Goal: Check status

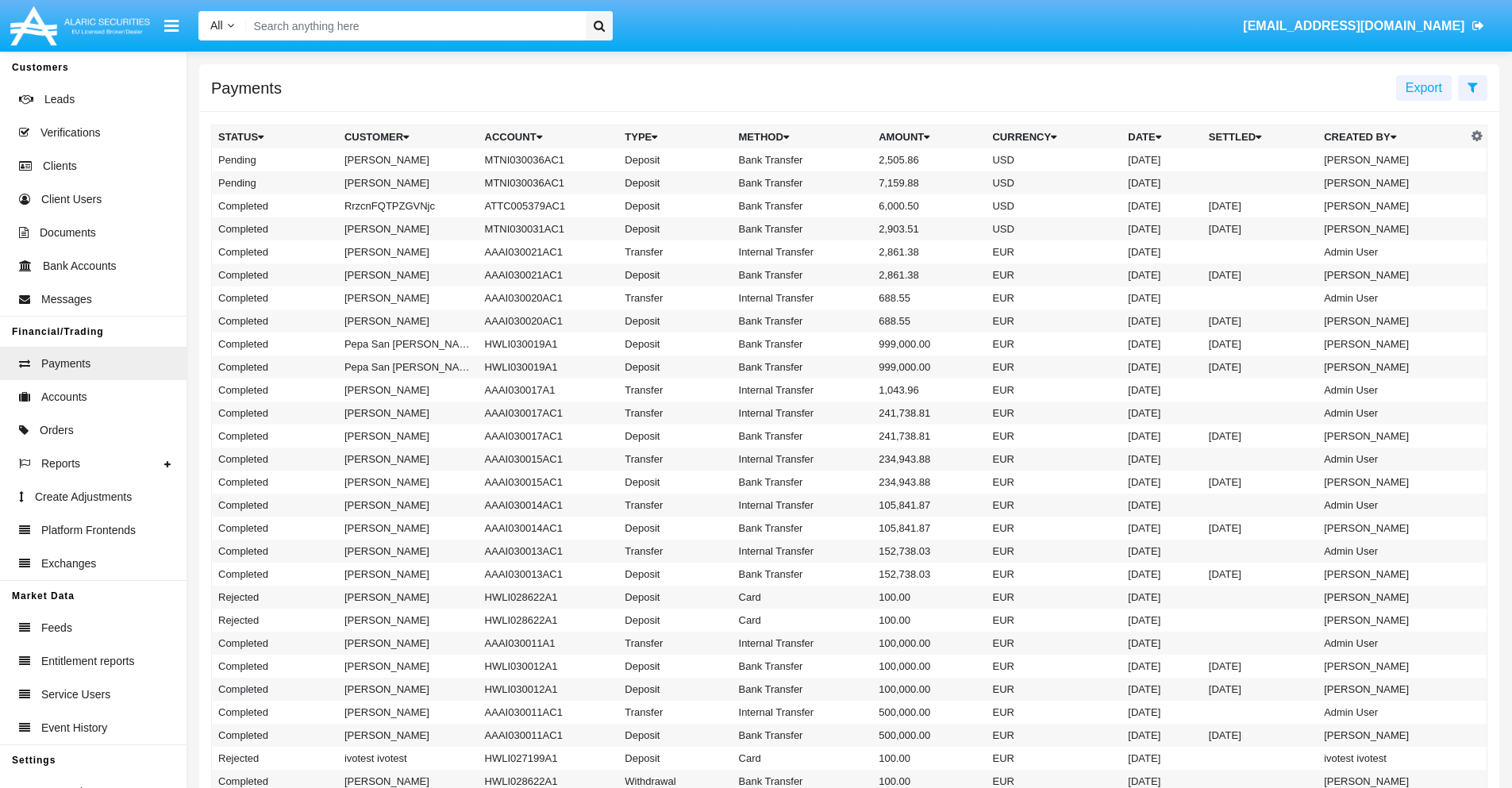
click at [1472, 86] on icon at bounding box center [1472, 86] width 11 height 13
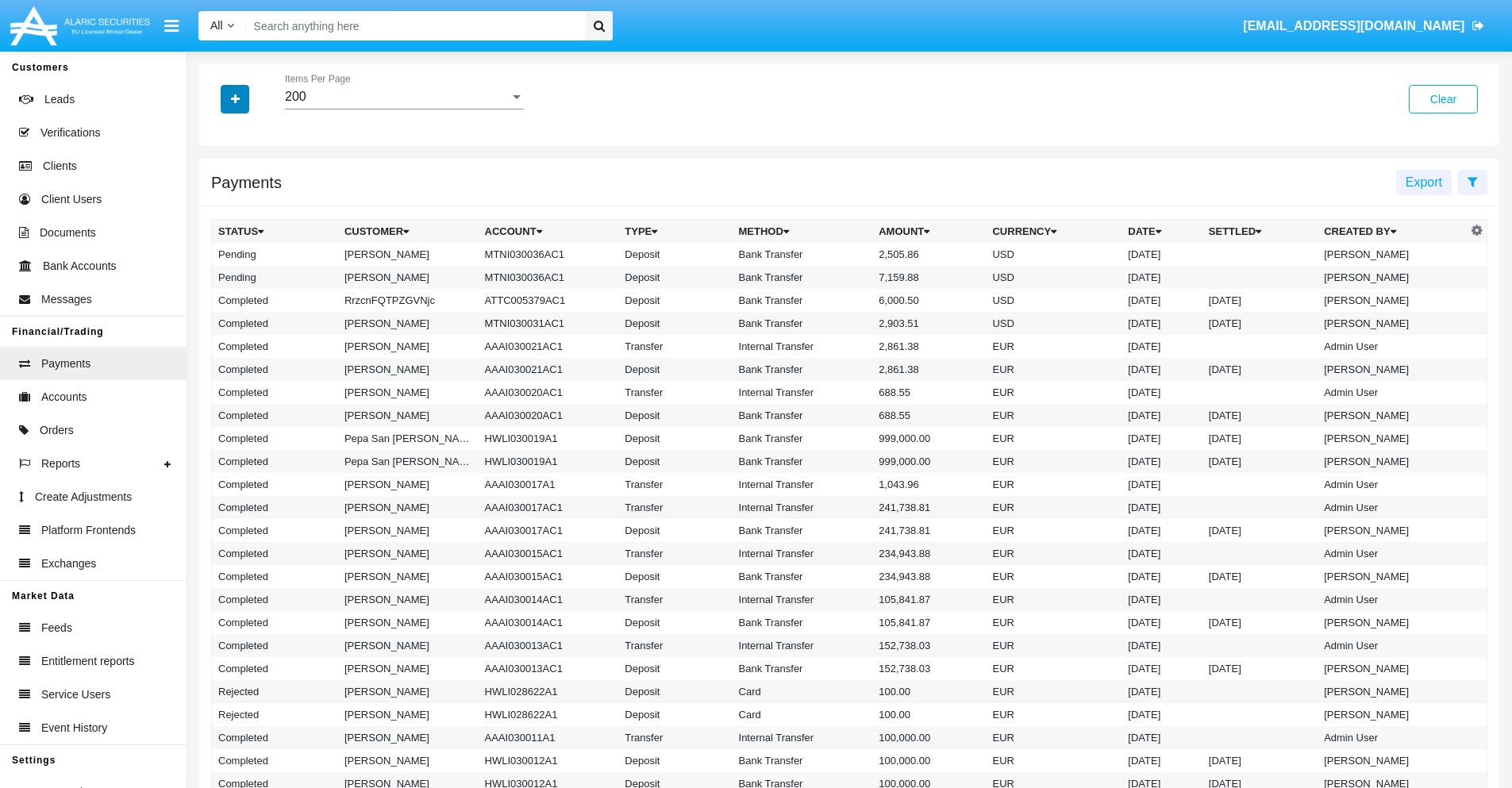
click at [235, 98] on icon "button" at bounding box center [235, 98] width 9 height 11
click at [249, 132] on span "Status" at bounding box center [249, 132] width 36 height 19
click at [218, 138] on input "Status" at bounding box center [218, 138] width 1 height 1
checkbox input "true"
click at [235, 98] on icon "button" at bounding box center [235, 98] width 9 height 11
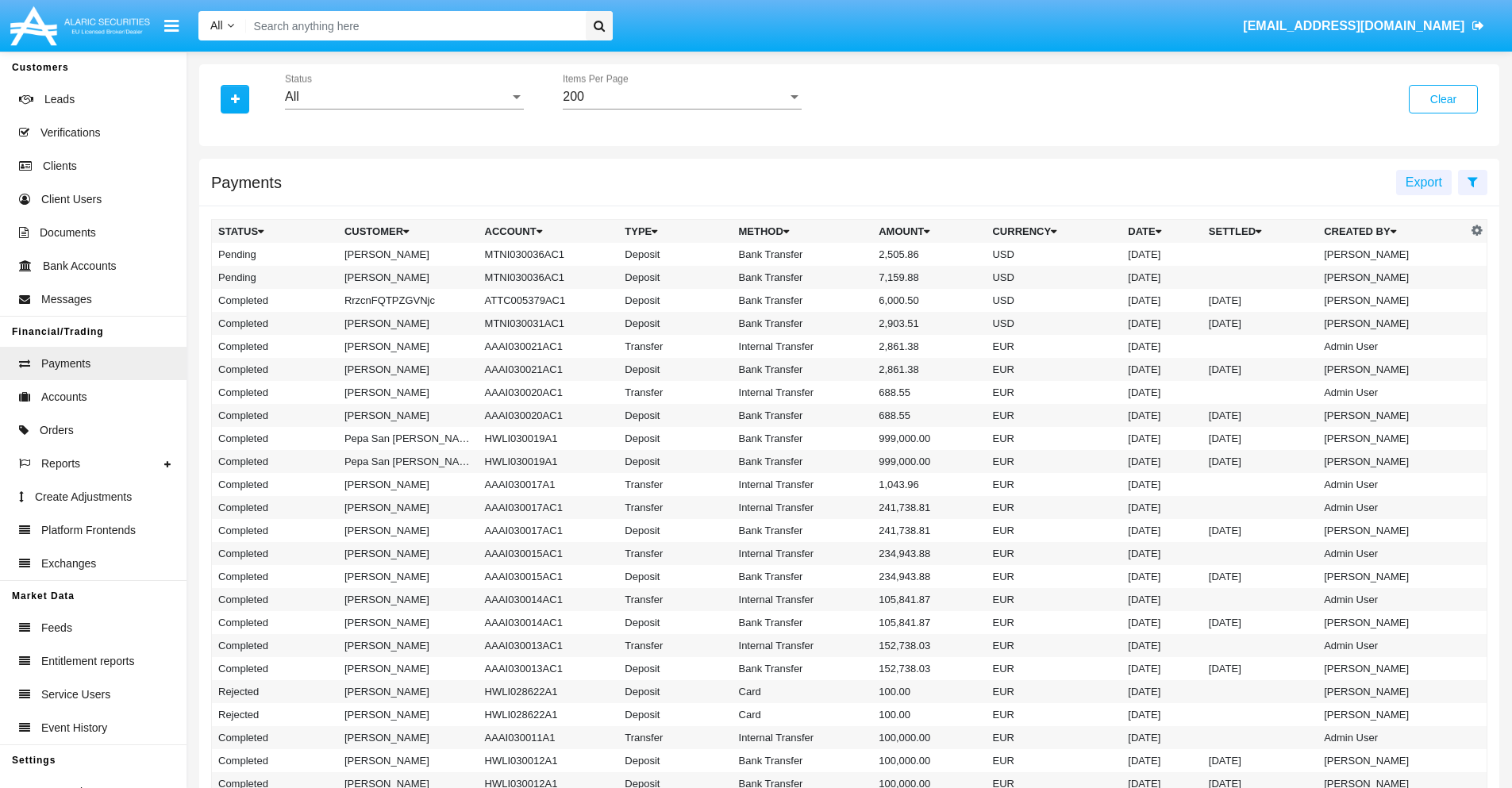
click at [404, 97] on div "All" at bounding box center [396, 96] width 224 height 15
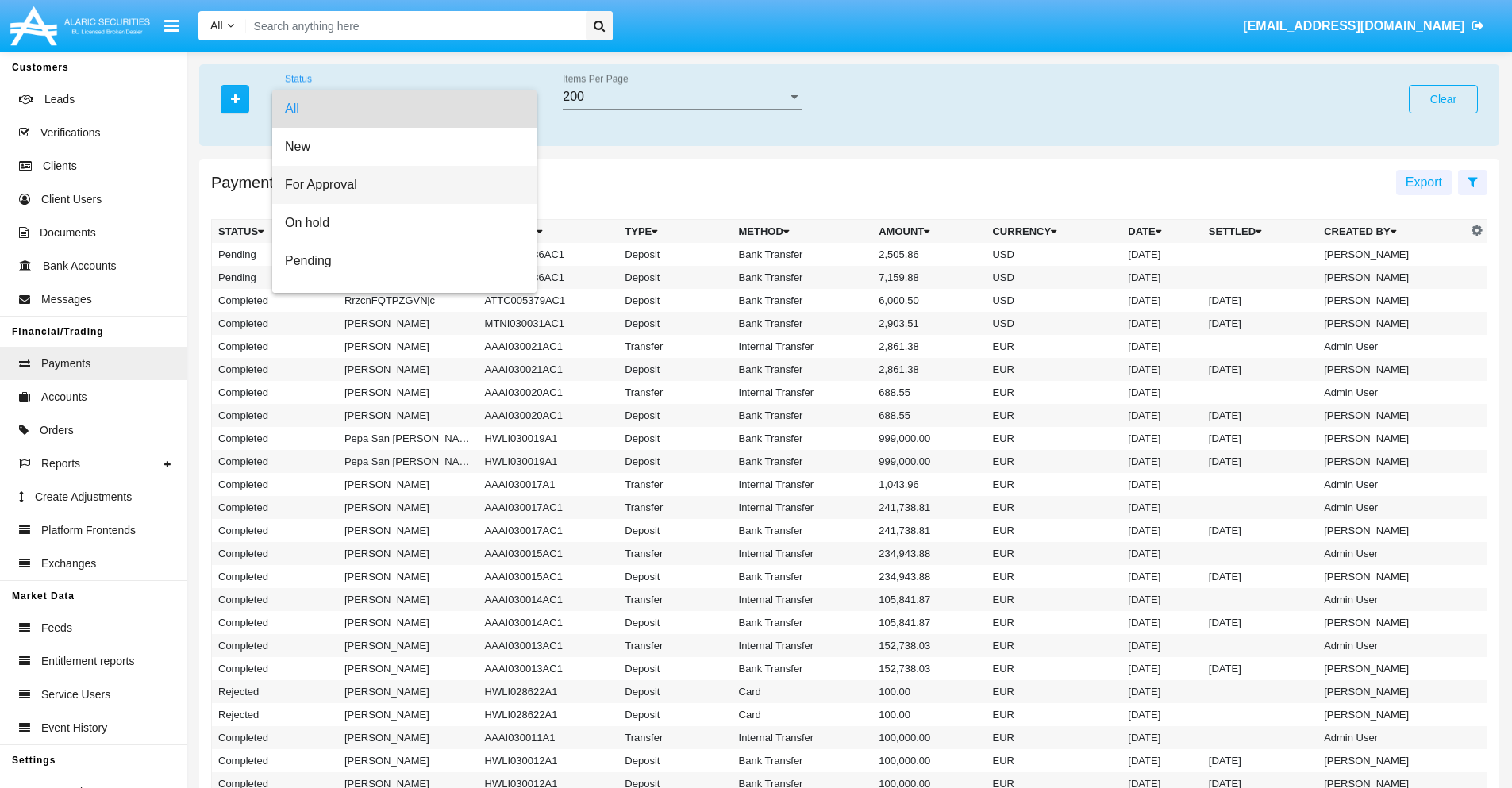
click at [398, 185] on span "For Approval" at bounding box center [404, 185] width 239 height 38
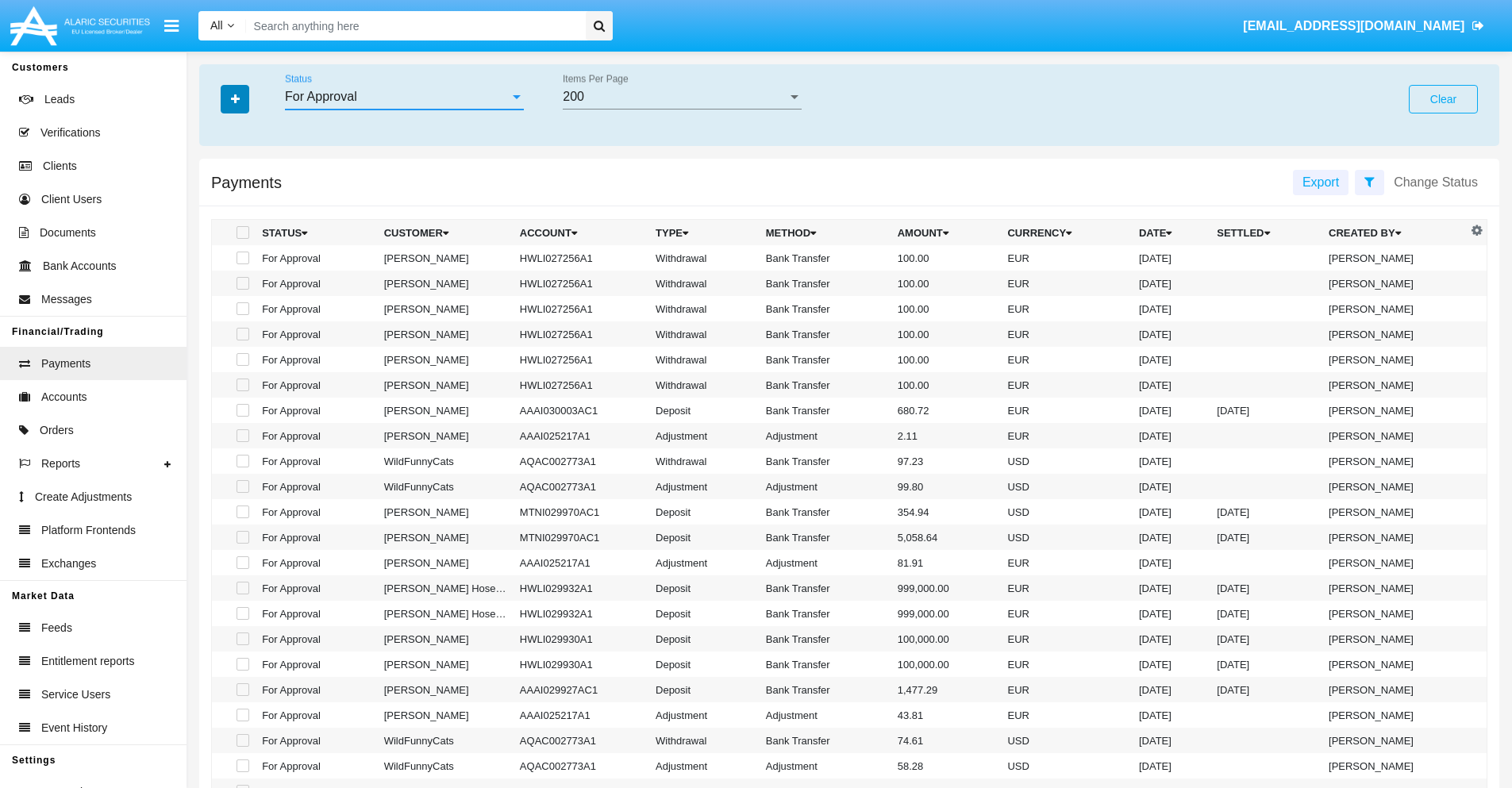
click at [235, 98] on icon "button" at bounding box center [235, 98] width 9 height 11
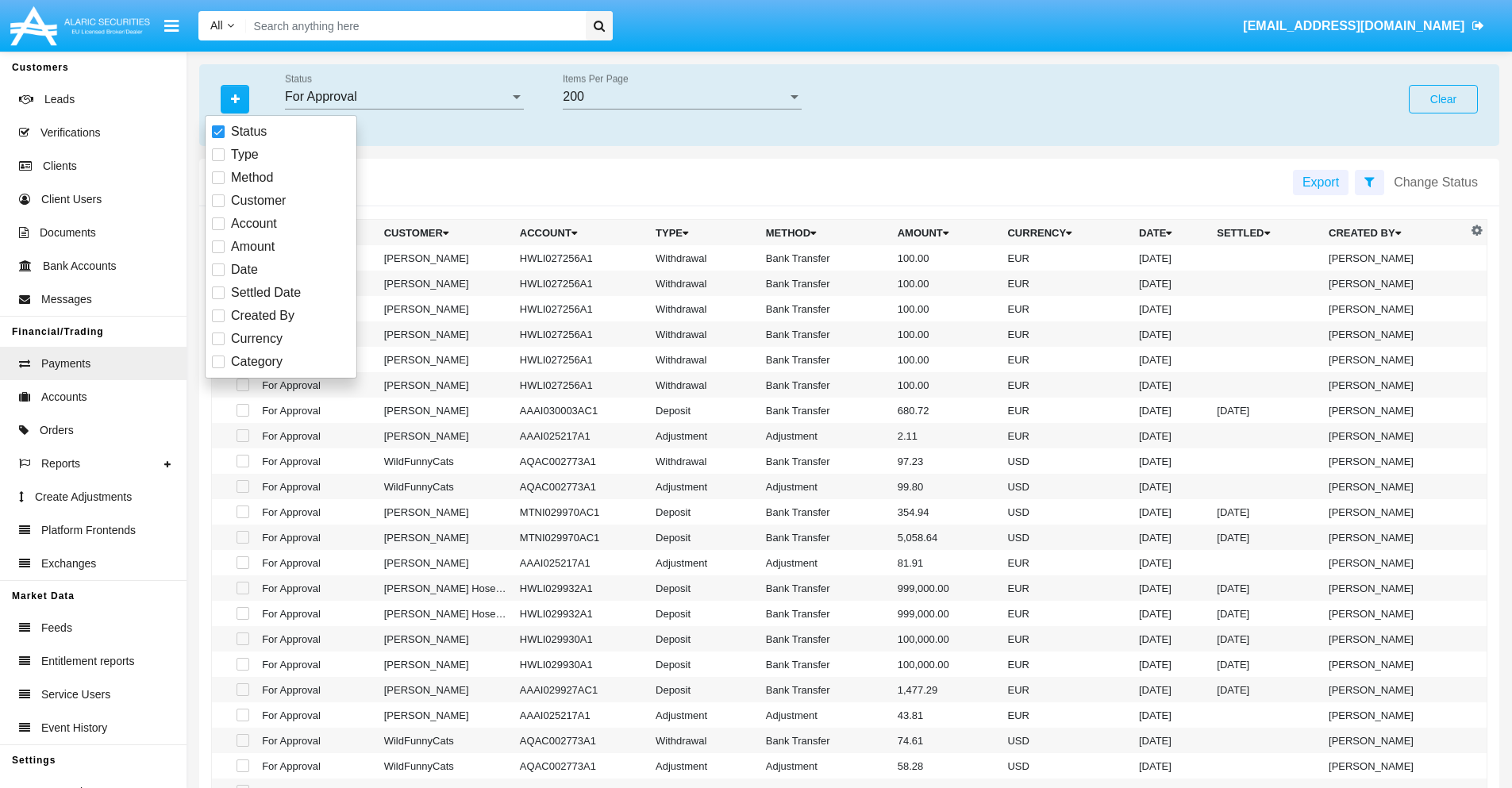
click at [256, 339] on span "Currency" at bounding box center [256, 339] width 51 height 19
click at [218, 345] on input "Currency" at bounding box center [218, 345] width 1 height 1
checkbox input "true"
click at [235, 98] on icon "button" at bounding box center [235, 98] width 9 height 11
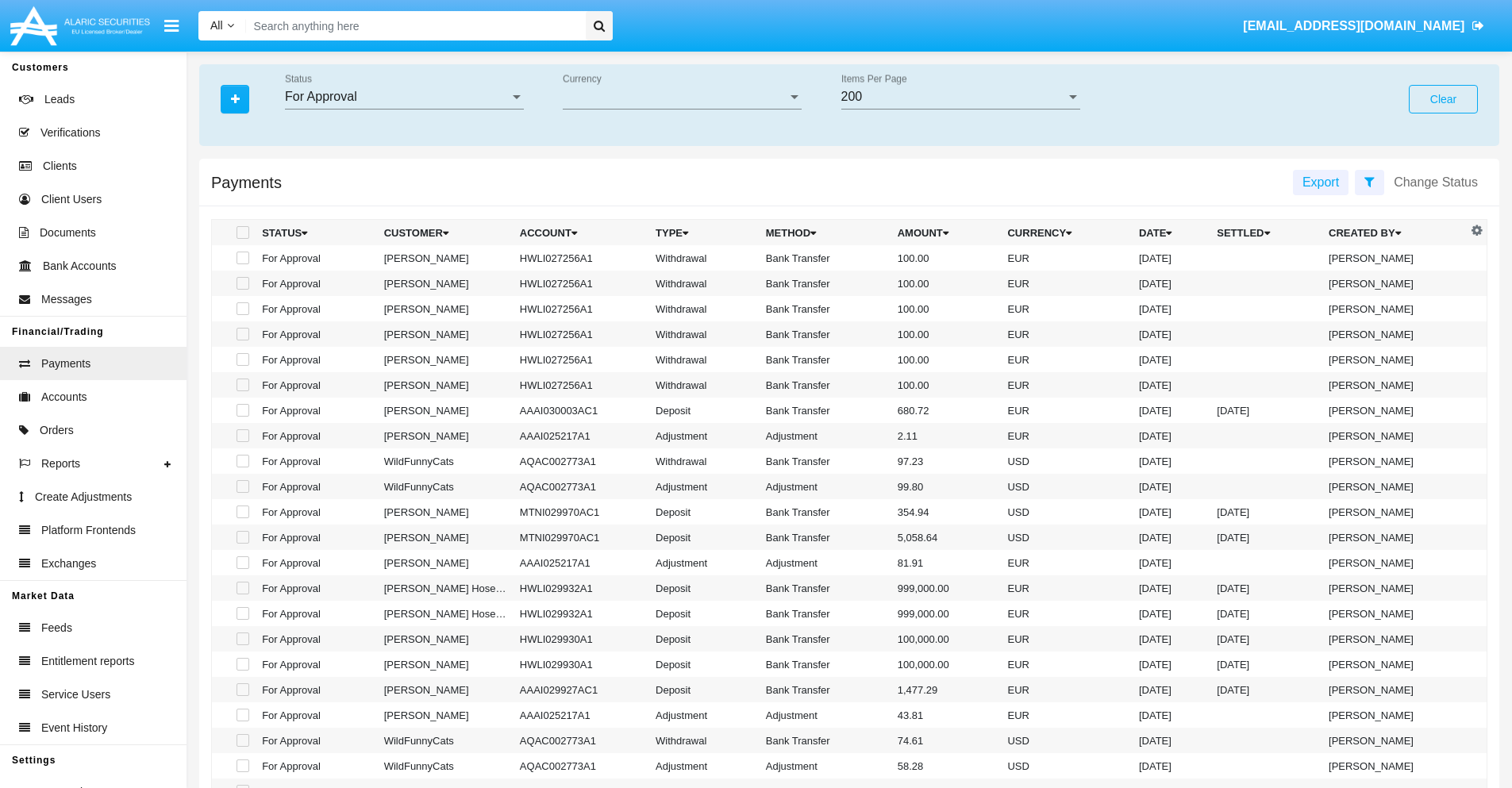
click at [682, 97] on span "Currency" at bounding box center [674, 96] width 224 height 15
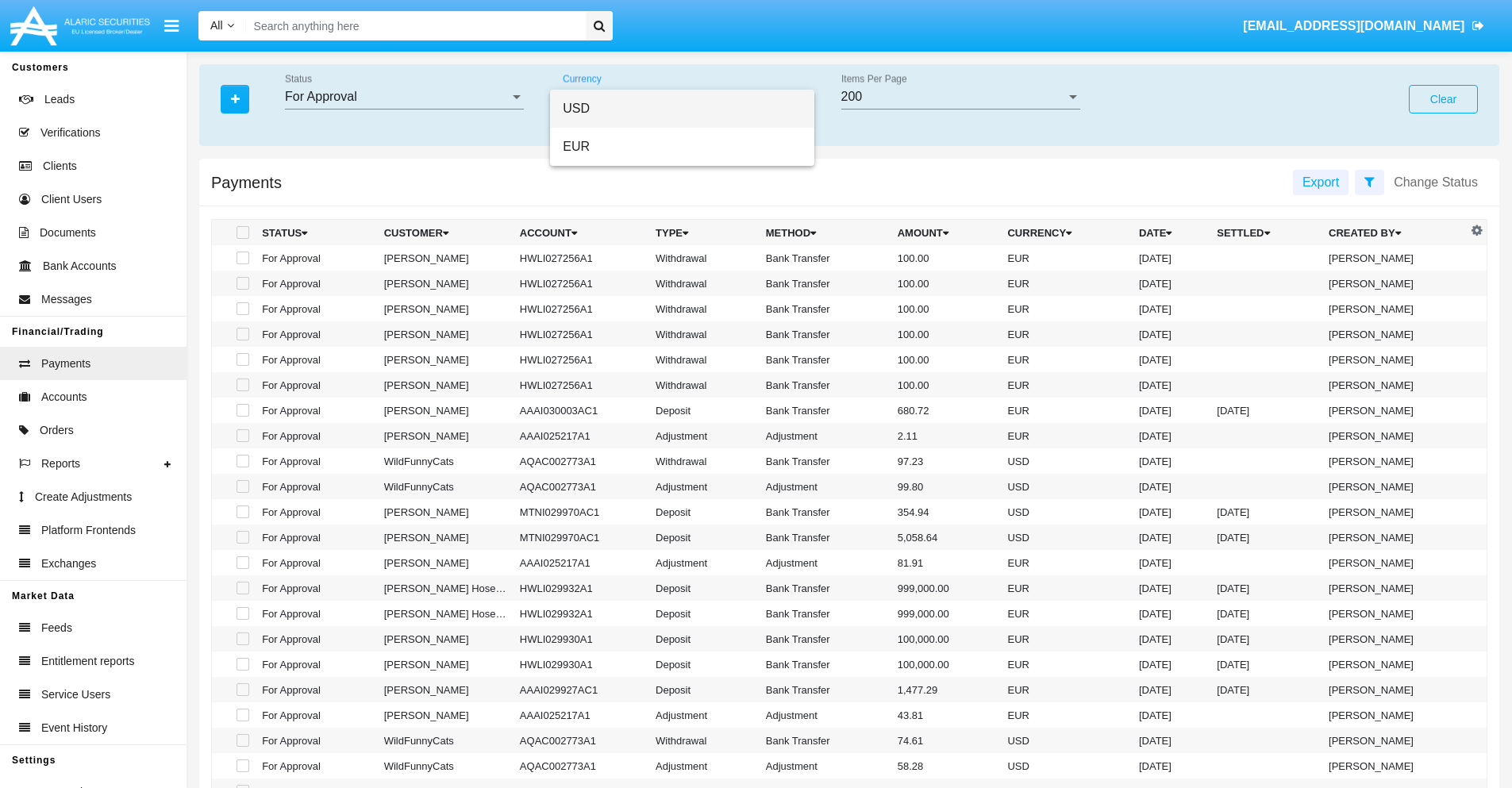
click at [682, 109] on span "USD" at bounding box center [682, 108] width 239 height 38
